Goal: Information Seeking & Learning: Learn about a topic

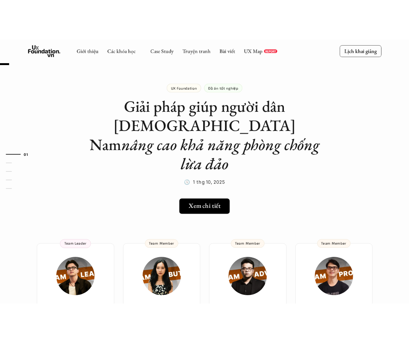
scroll to position [-11, 0]
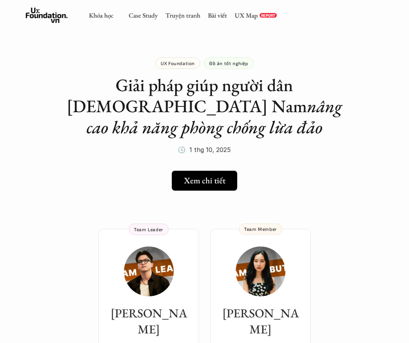
scroll to position [16, 0]
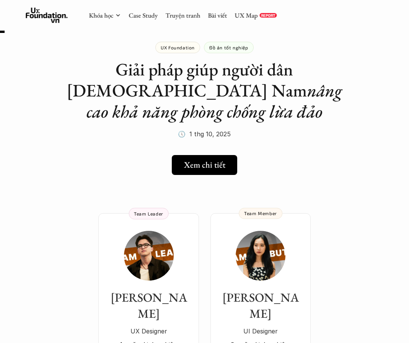
click at [148, 15] on link "Case Study" at bounding box center [143, 15] width 29 height 8
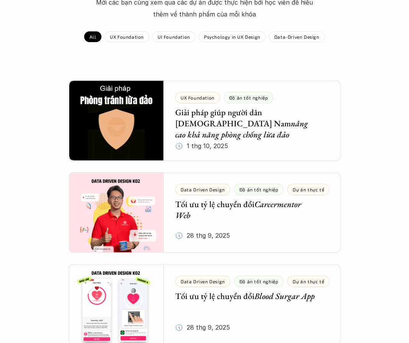
scroll to position [94, 0]
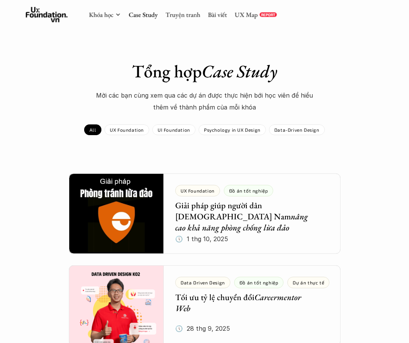
scroll to position [6, 0]
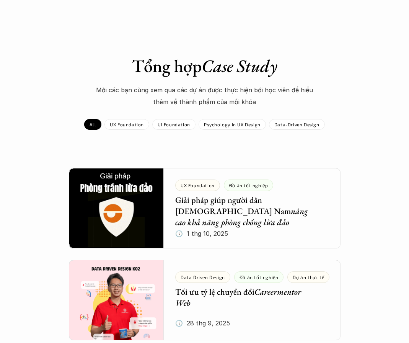
click at [127, 125] on p "UX Foundation" at bounding box center [127, 124] width 34 height 5
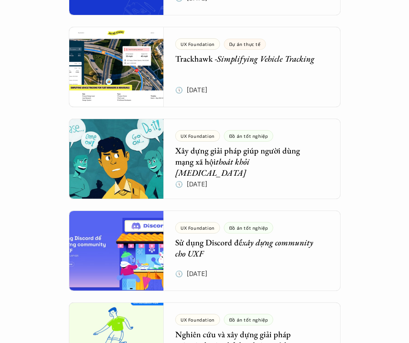
scroll to position [422, 0]
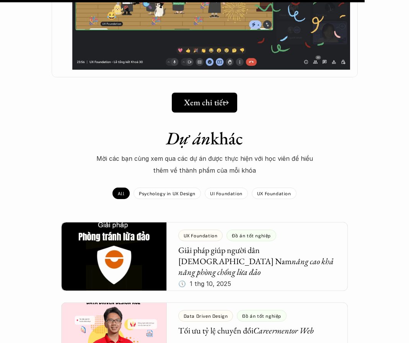
scroll to position [843, 0]
click at [215, 98] on h5 "Xem chi tiết" at bounding box center [203, 103] width 41 height 10
